Goal: Information Seeking & Learning: Learn about a topic

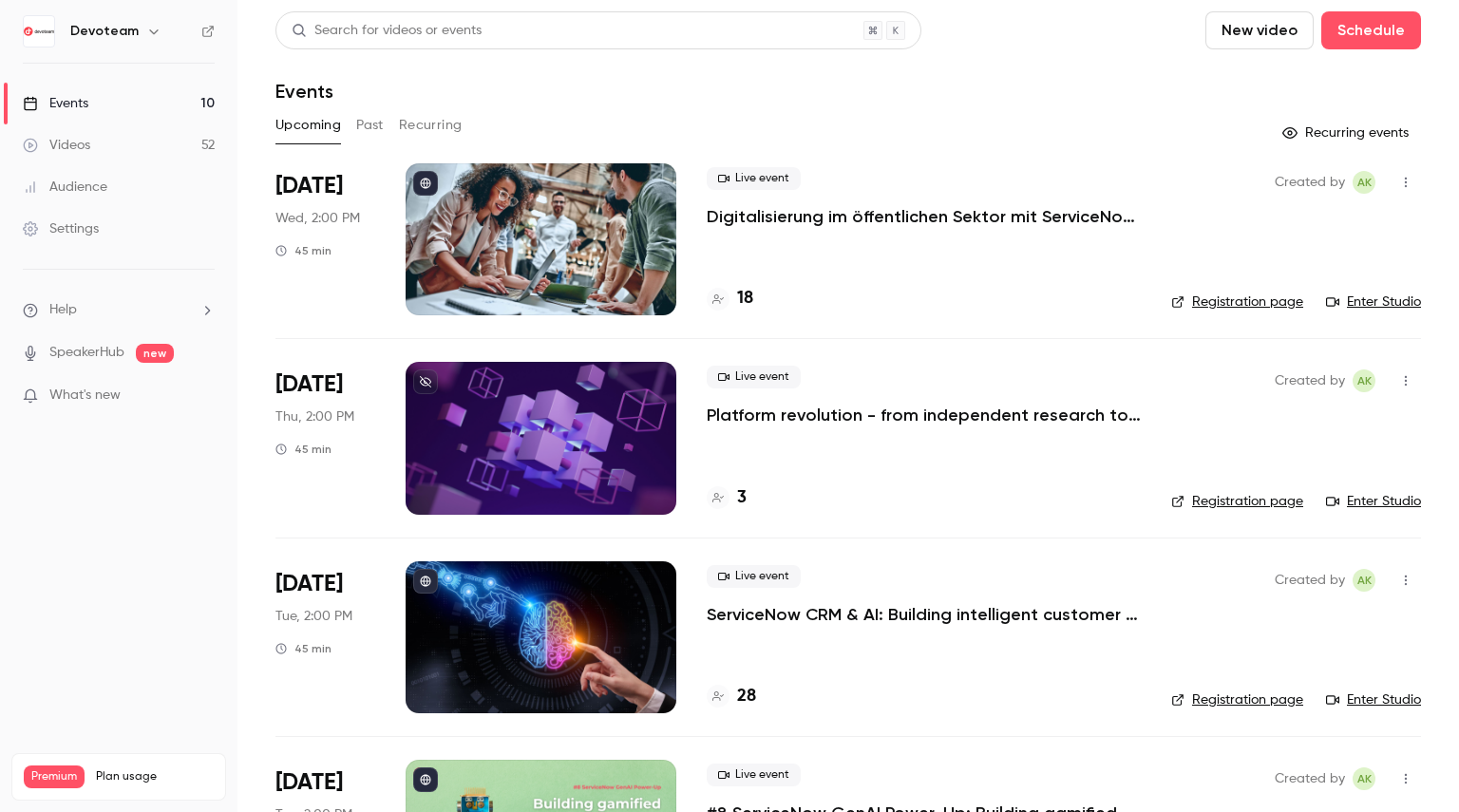
click at [366, 129] on button "Past" at bounding box center [369, 125] width 28 height 31
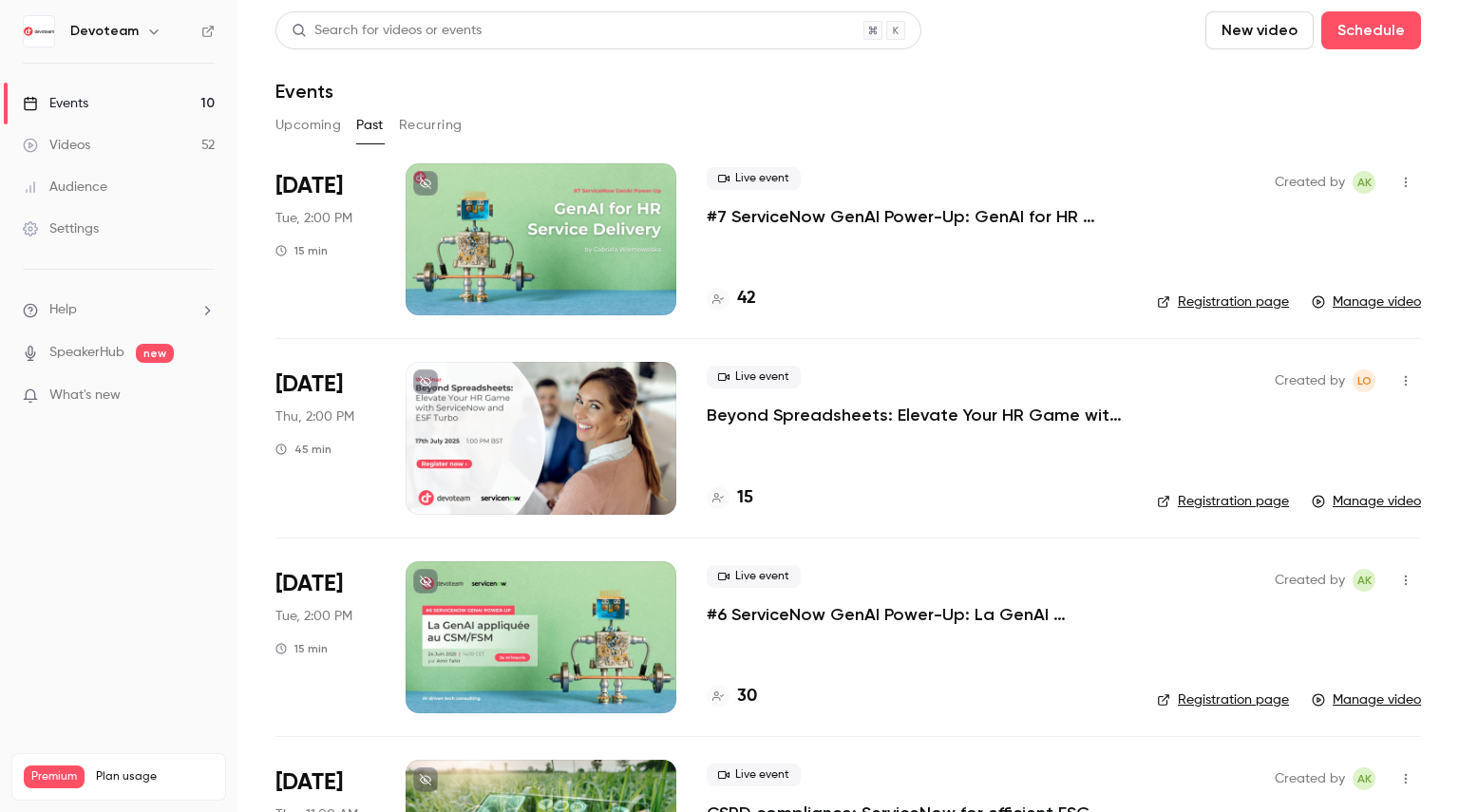
click at [734, 219] on p "#7 ServiceNow GenAI Power-Up: GenAI for HR Service Delivery" at bounding box center [917, 217] width 420 height 23
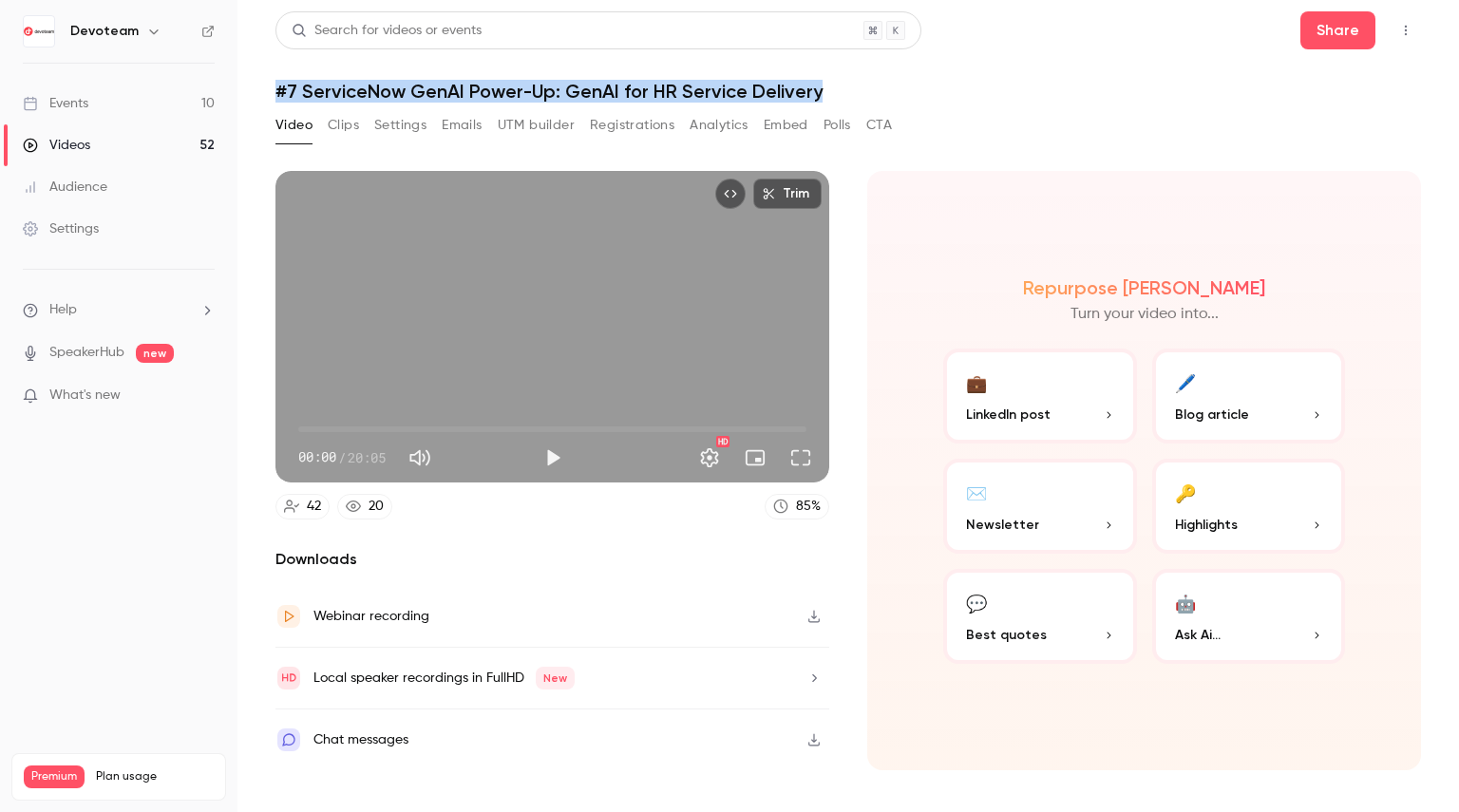
drag, startPoint x: 279, startPoint y: 92, endPoint x: 883, endPoint y: 89, distance: 604.0
click at [883, 89] on h1 "#7 ServiceNow GenAI Power-Up: GenAI for HR Service Delivery" at bounding box center [849, 91] width 1146 height 23
copy h1 "#7 ServiceNow GenAI Power-Up: GenAI for HR Service Delivery"
click at [323, 83] on h1 "#7 ServiceNow GenAI Power-Up: GenAI for HR Service Delivery" at bounding box center [849, 91] width 1146 height 23
click at [281, 86] on h1 "#7 ServiceNow GenAI Power-Up: GenAI for HR Service Delivery" at bounding box center [849, 91] width 1146 height 23
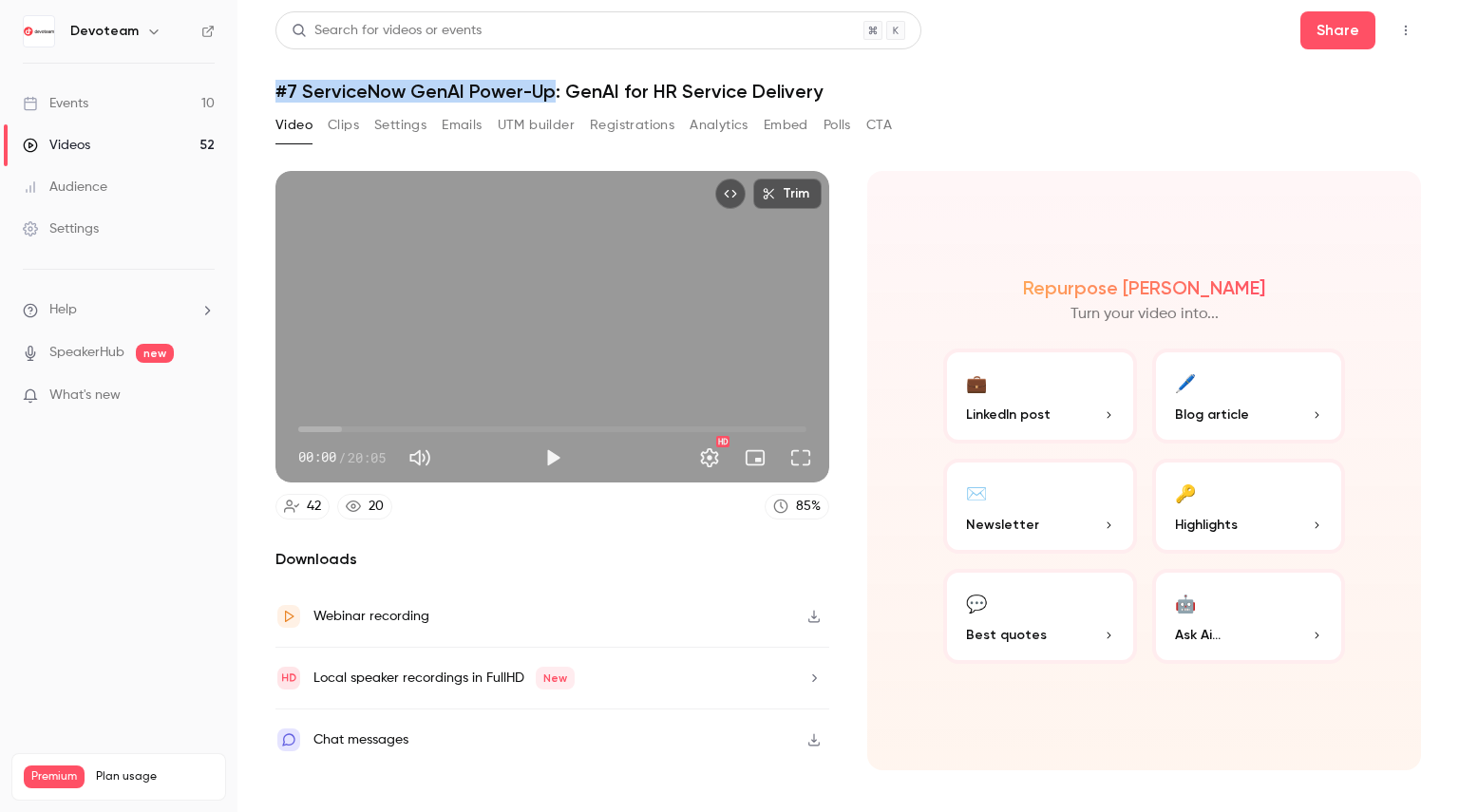
drag, startPoint x: 277, startPoint y: 86, endPoint x: 551, endPoint y: 93, distance: 274.1
click at [551, 93] on h1 "#7 ServiceNow GenAI Power-Up: GenAI for HR Service Delivery" at bounding box center [849, 91] width 1146 height 23
copy h1 "#7 ServiceNow GenAI Power-Up"
click at [634, 125] on button "Registrations" at bounding box center [632, 125] width 84 height 31
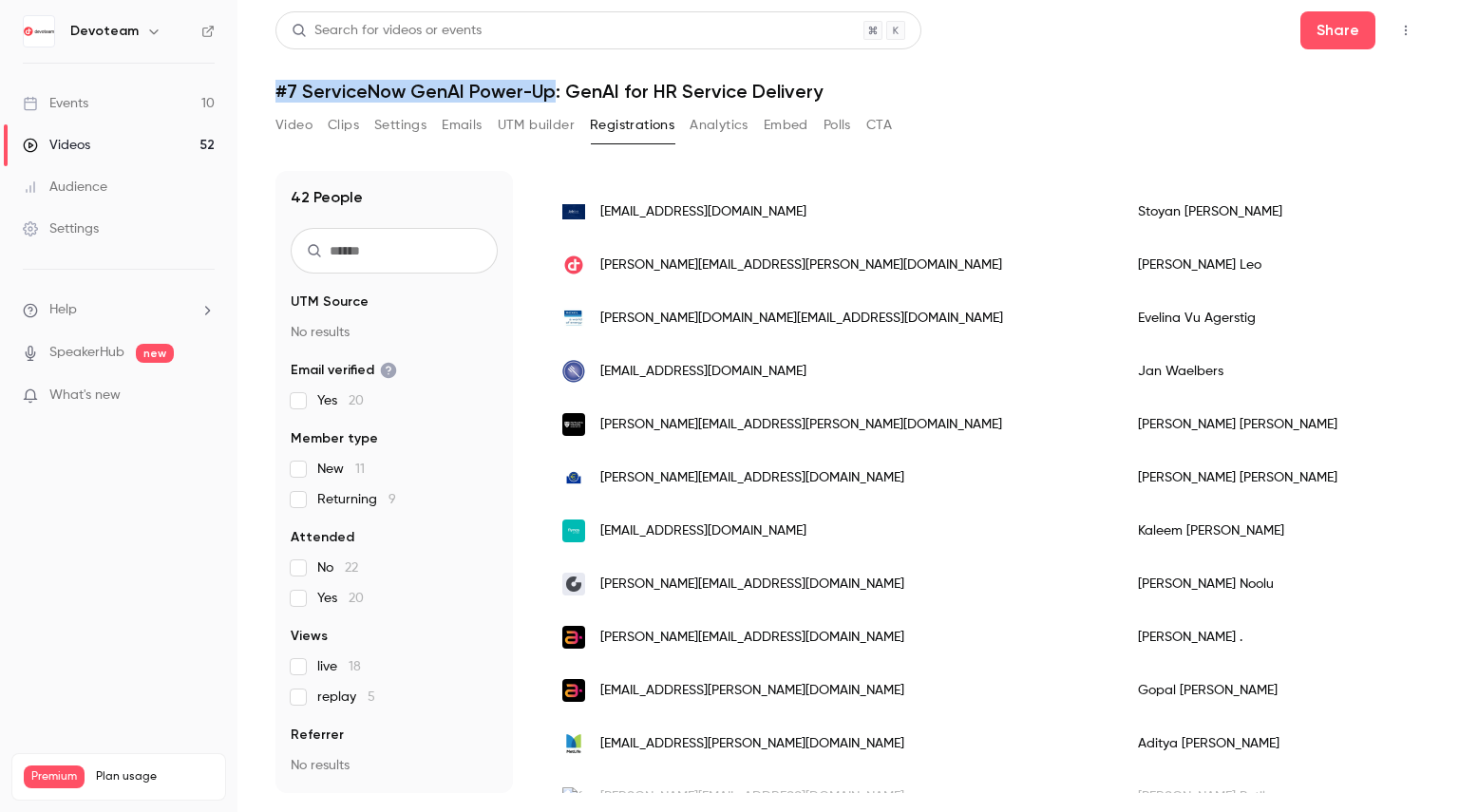
scroll to position [319, 0]
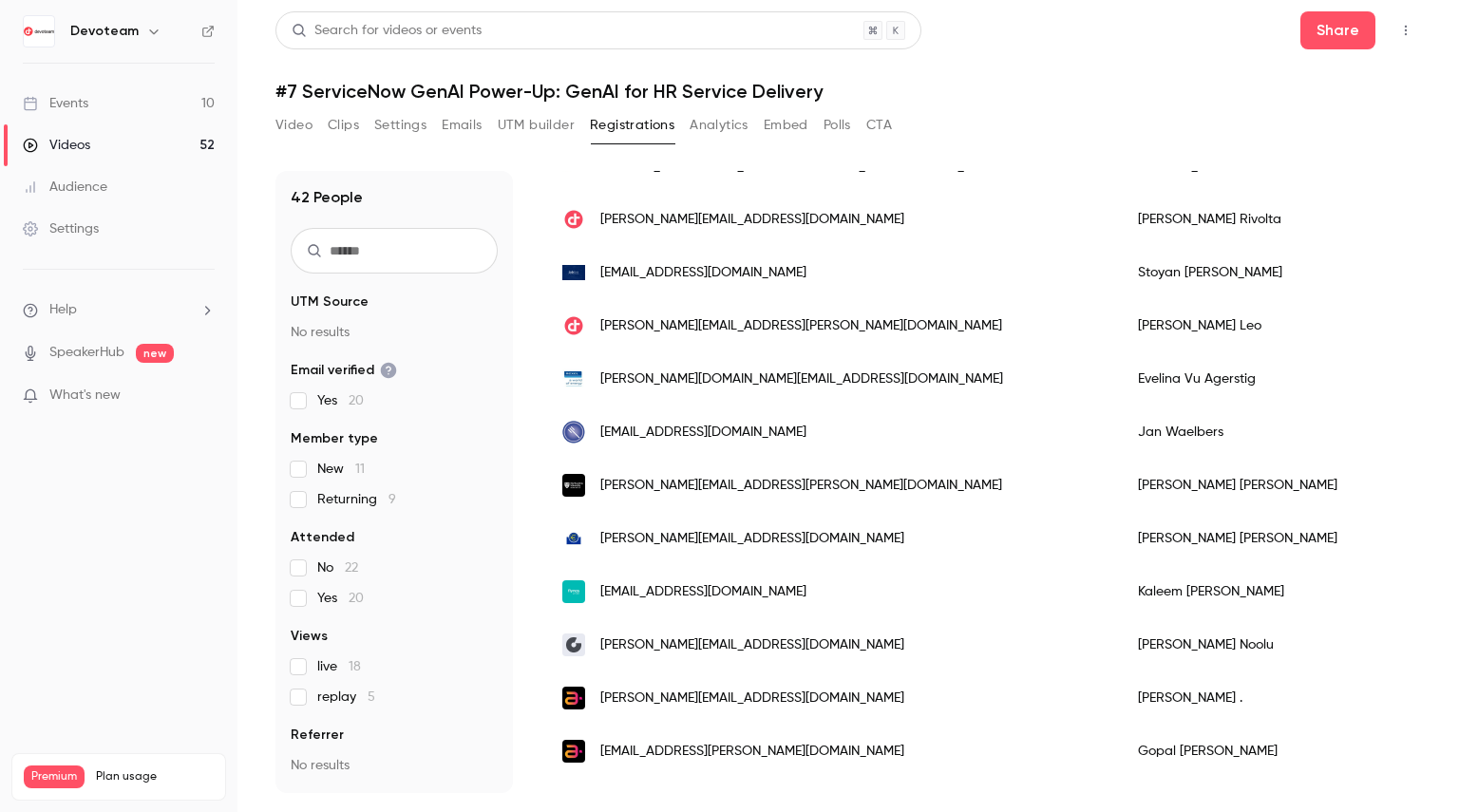
click at [298, 646] on span "Views" at bounding box center [309, 636] width 37 height 19
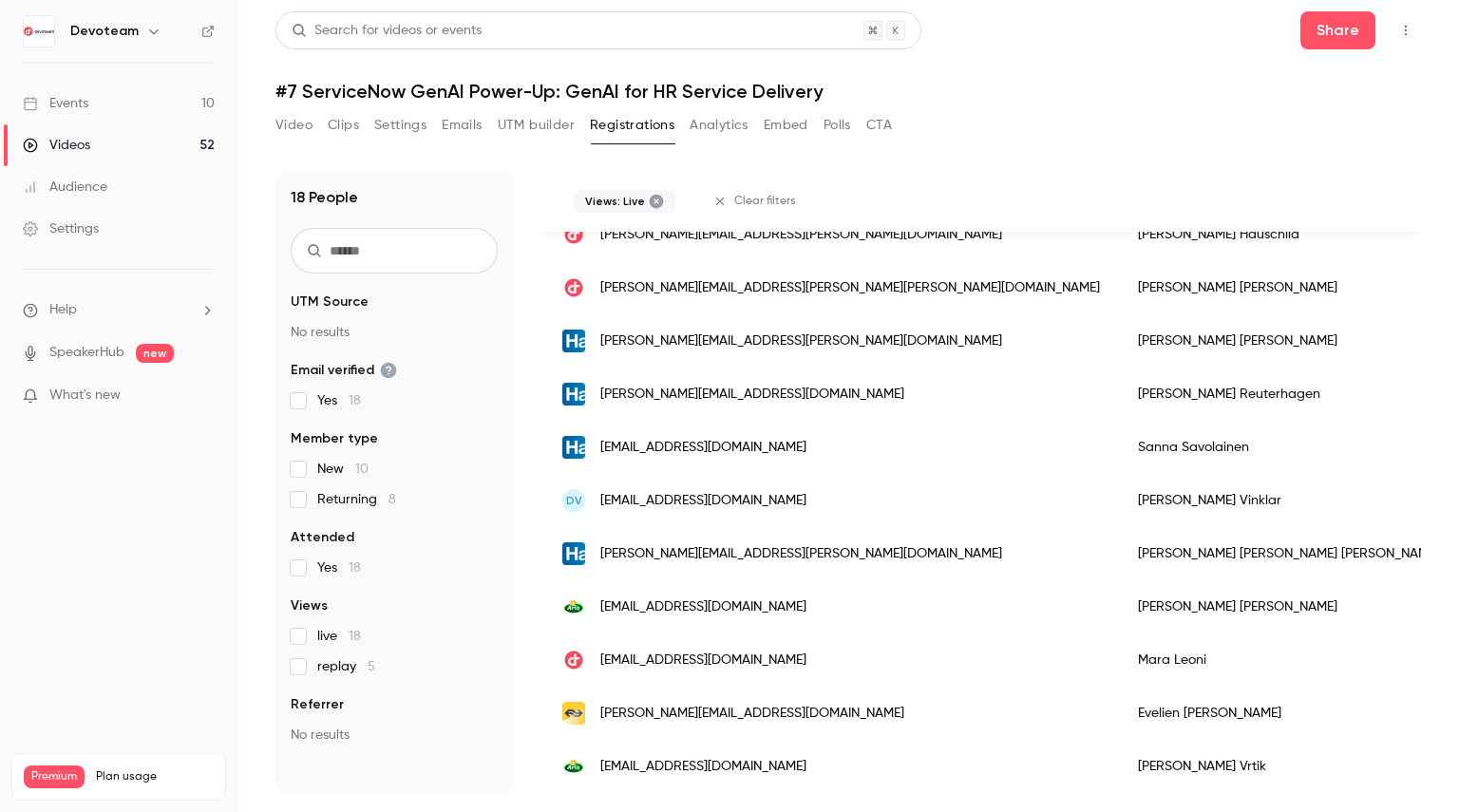
scroll to position [591, 0]
click at [298, 132] on button "Video" at bounding box center [294, 125] width 37 height 31
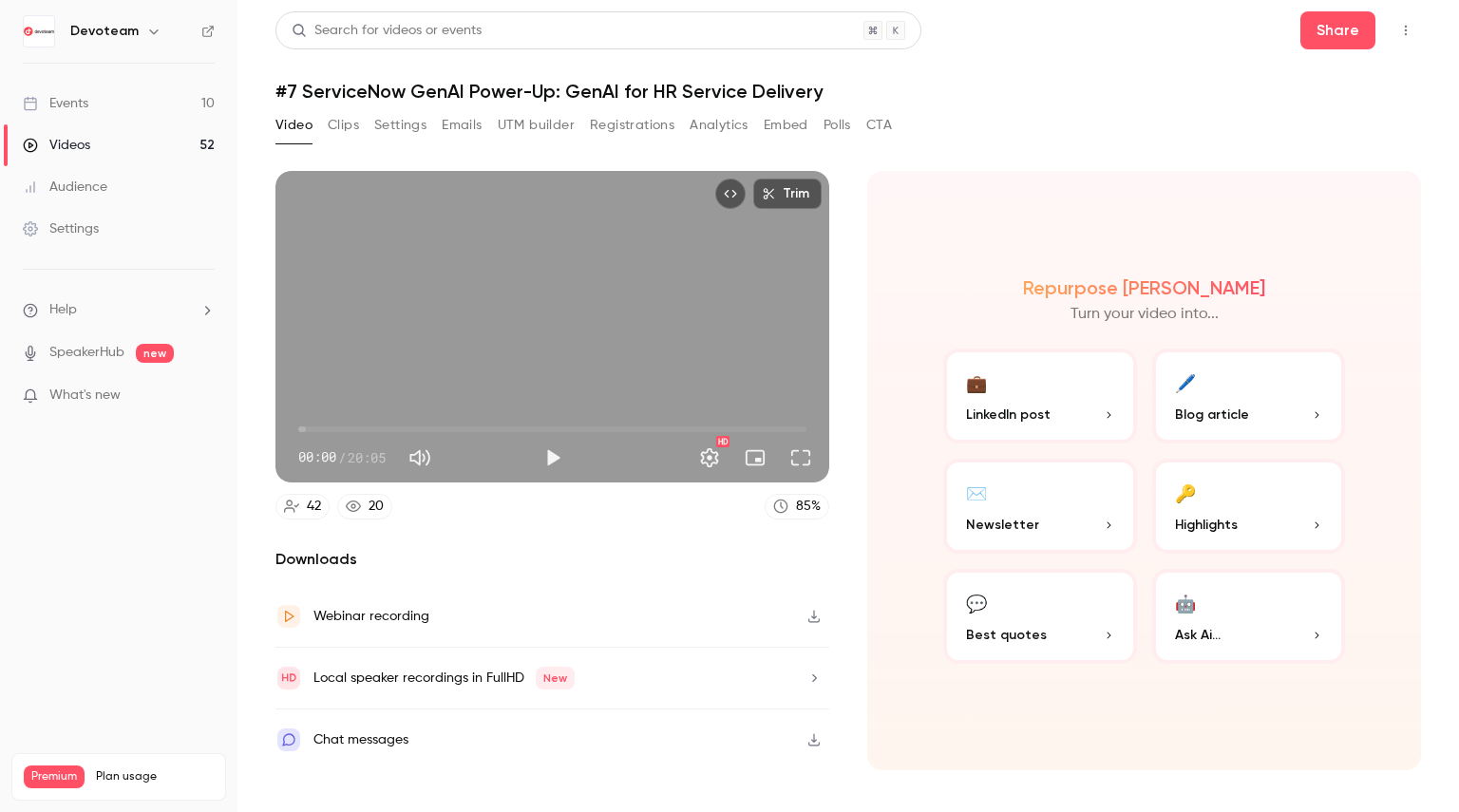
click at [819, 734] on icon "button" at bounding box center [814, 740] width 15 height 13
click at [176, 102] on link "Events 10" at bounding box center [119, 103] width 237 height 42
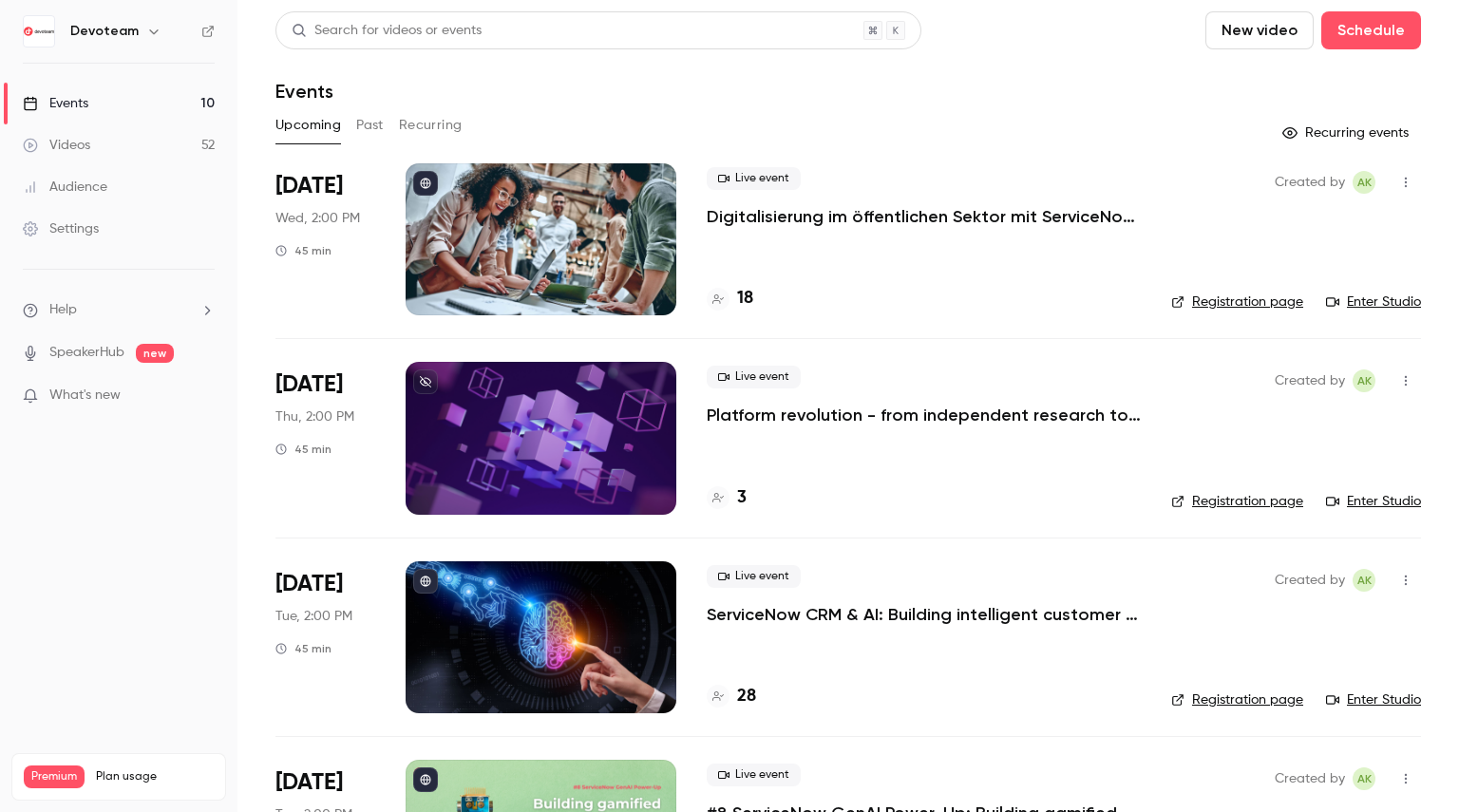
click at [372, 127] on button "Past" at bounding box center [369, 125] width 28 height 31
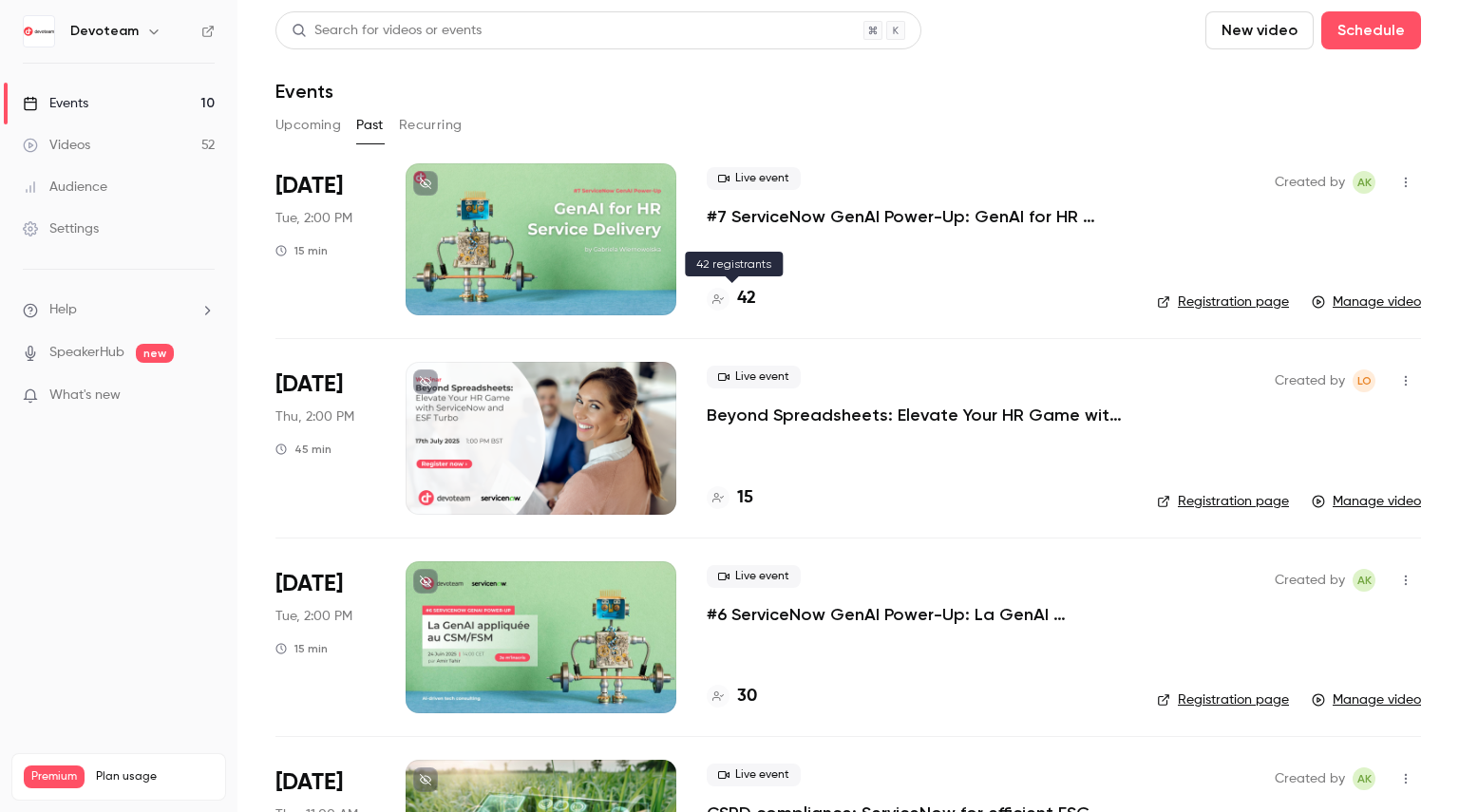
click at [743, 299] on h4 "42" at bounding box center [747, 298] width 19 height 26
